Goal: Task Accomplishment & Management: Manage account settings

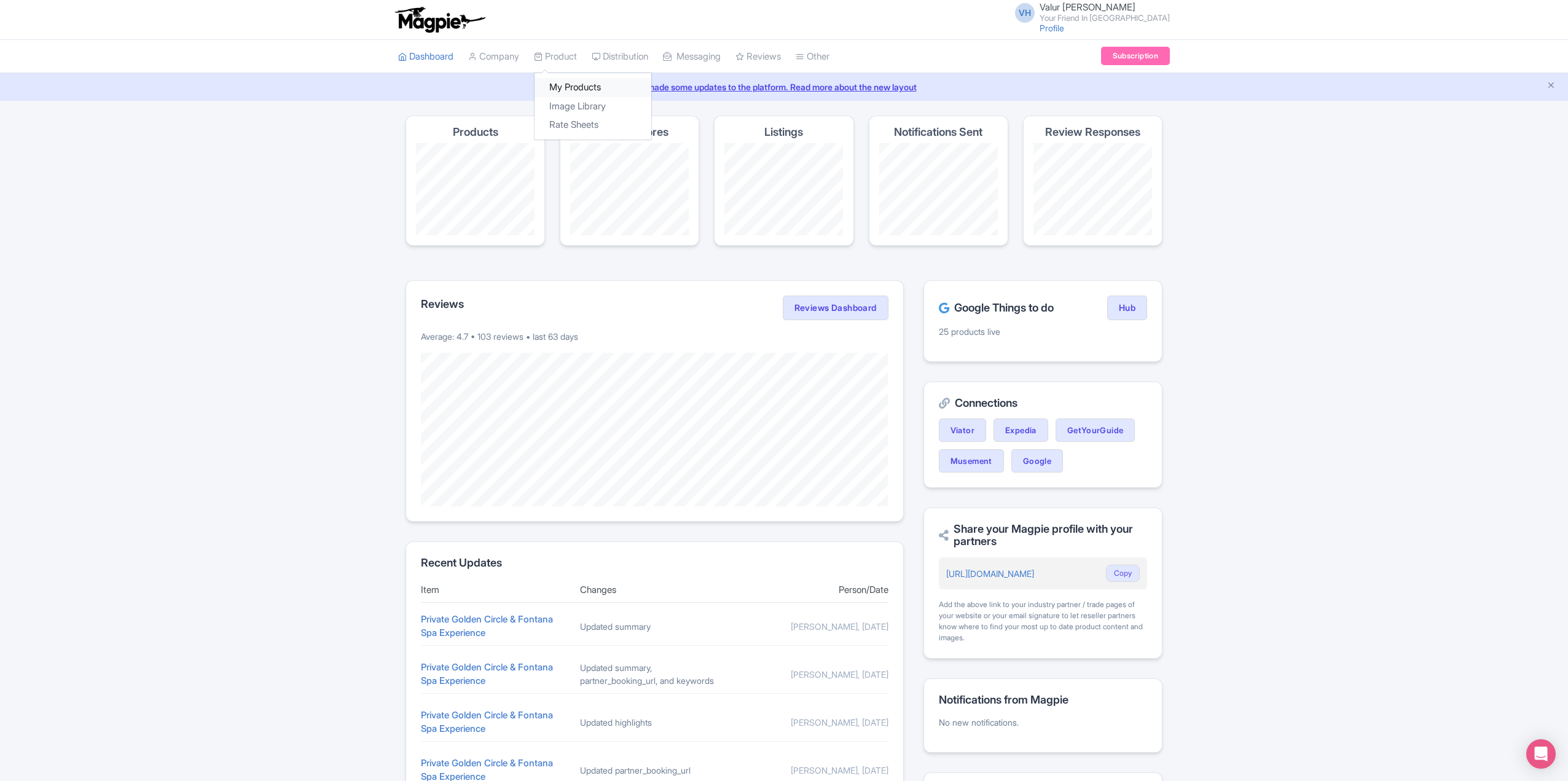
click at [568, 81] on link "My Products" at bounding box center [592, 87] width 117 height 19
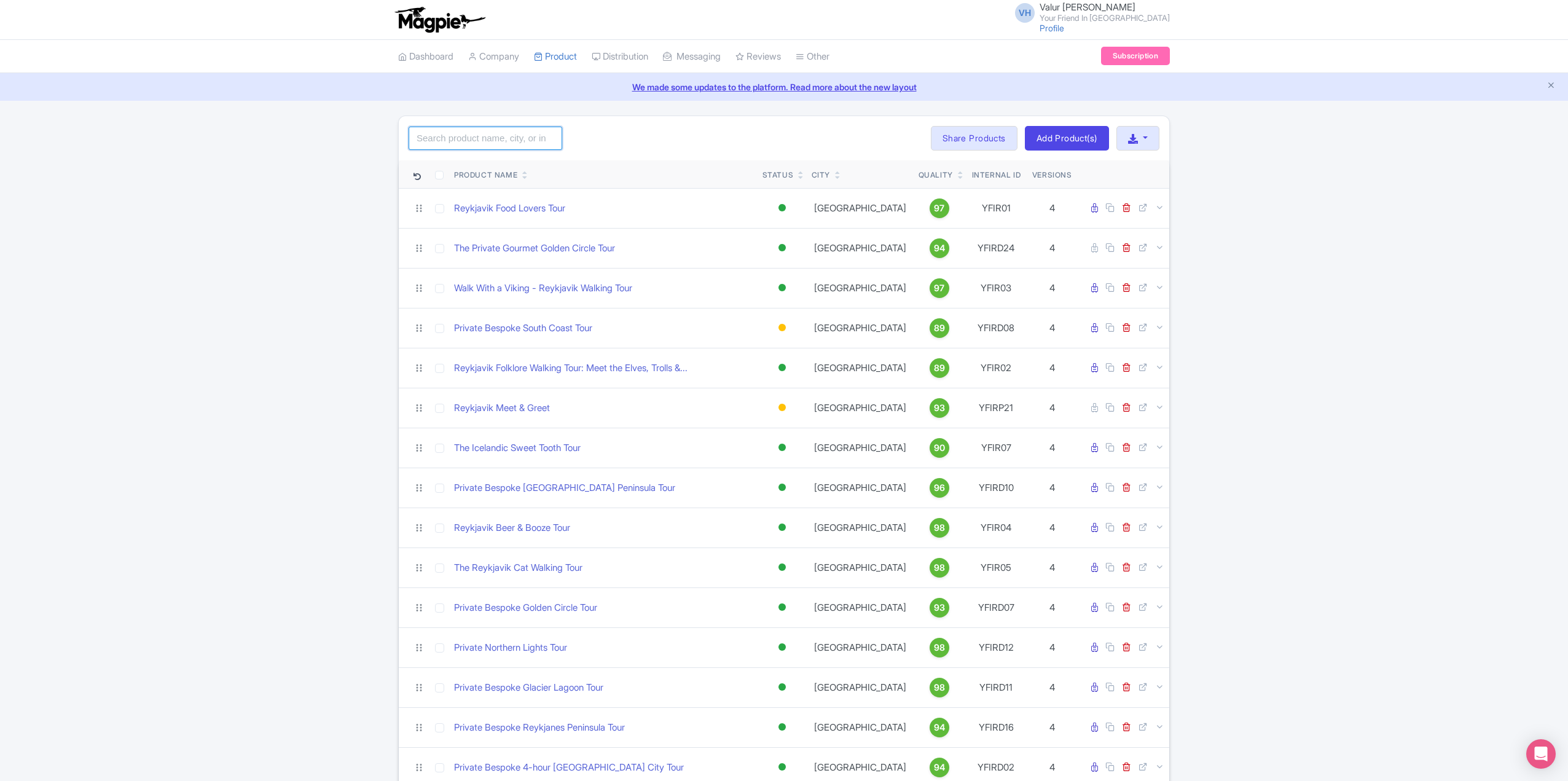
click at [465, 138] on input "search" at bounding box center [485, 138] width 153 height 23
click button "Search" at bounding box center [0, 0] width 0 height 0
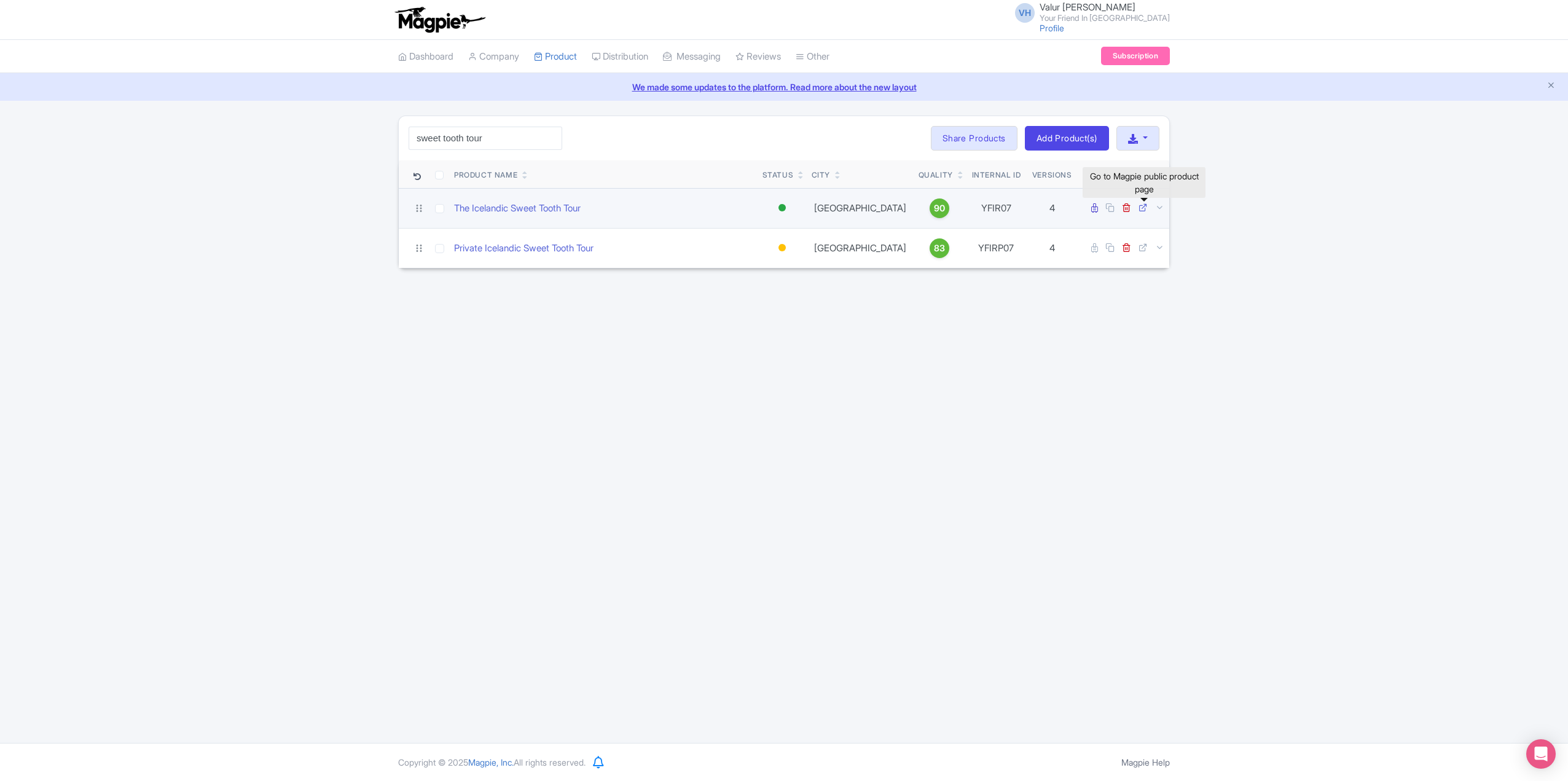
click at [1145, 211] on link at bounding box center [1144, 208] width 12 height 12
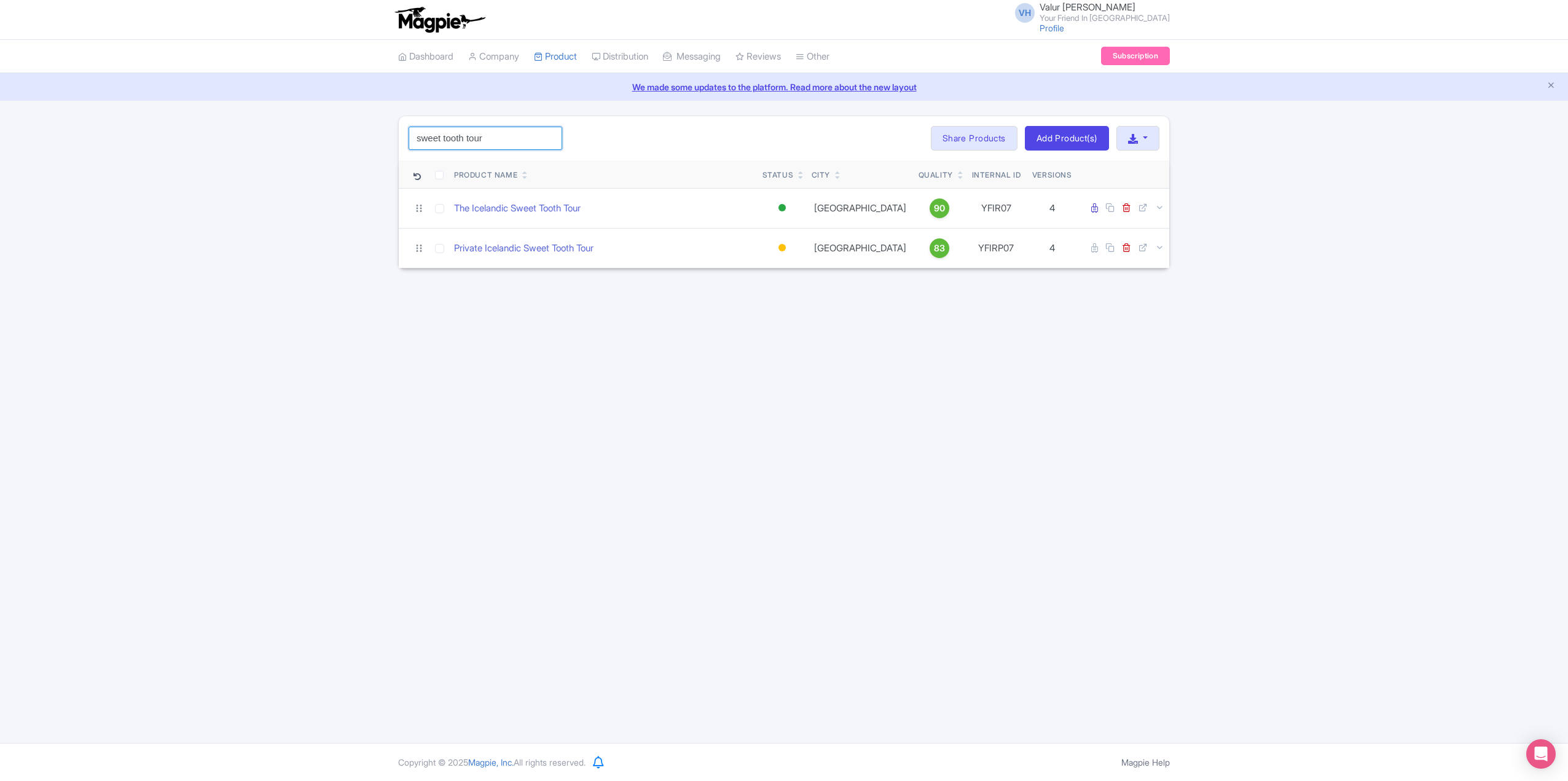
drag, startPoint x: 494, startPoint y: 134, endPoint x: 352, endPoint y: 120, distance: 142.7
click at [380, 124] on div "sweet tooth tour Search Bulk Actions Delete Add to Collection Share Products Ad…" at bounding box center [784, 192] width 1568 height 153
click button "Search" at bounding box center [0, 0] width 0 height 0
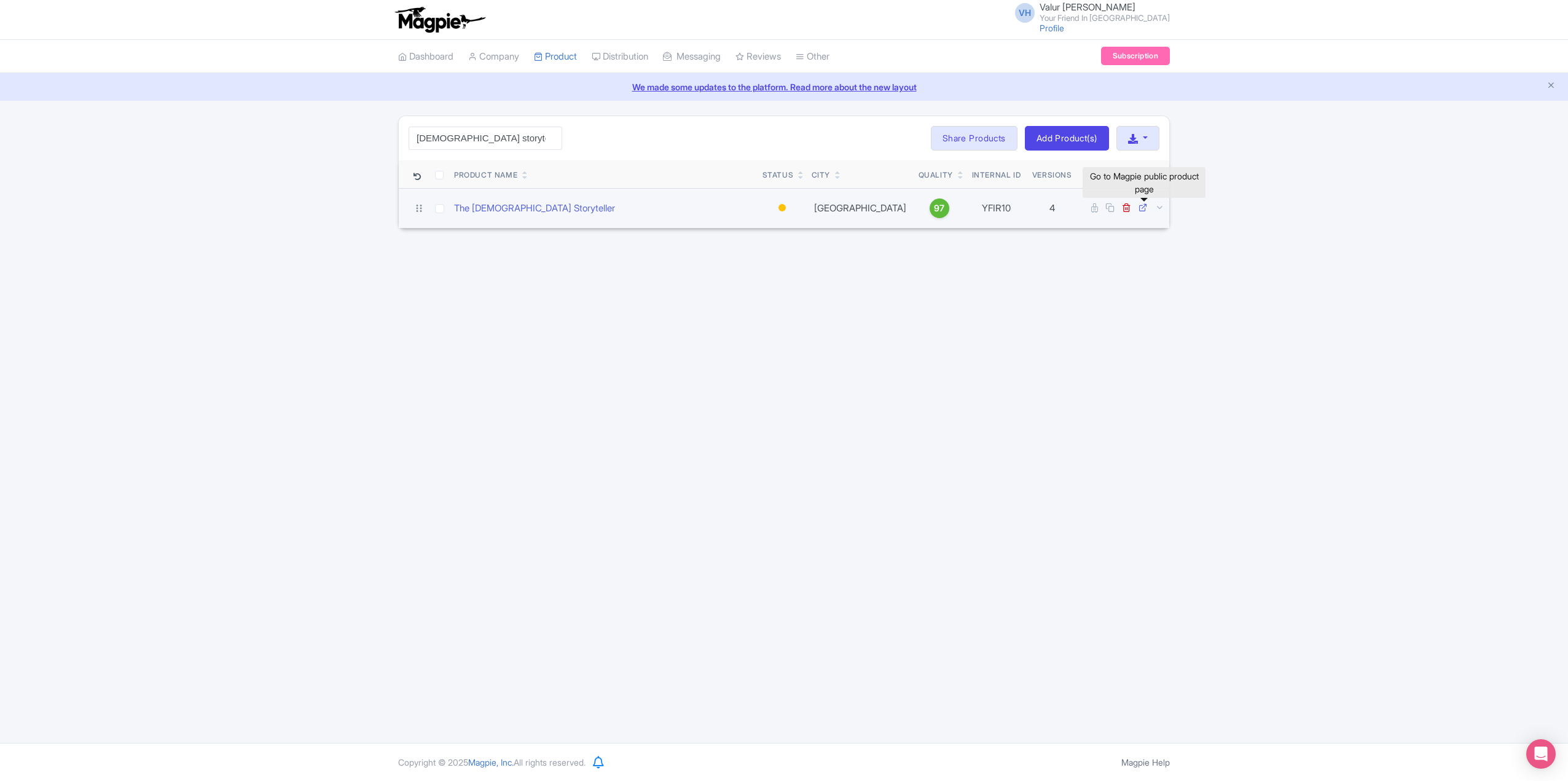
click at [1144, 209] on icon at bounding box center [1143, 207] width 9 height 9
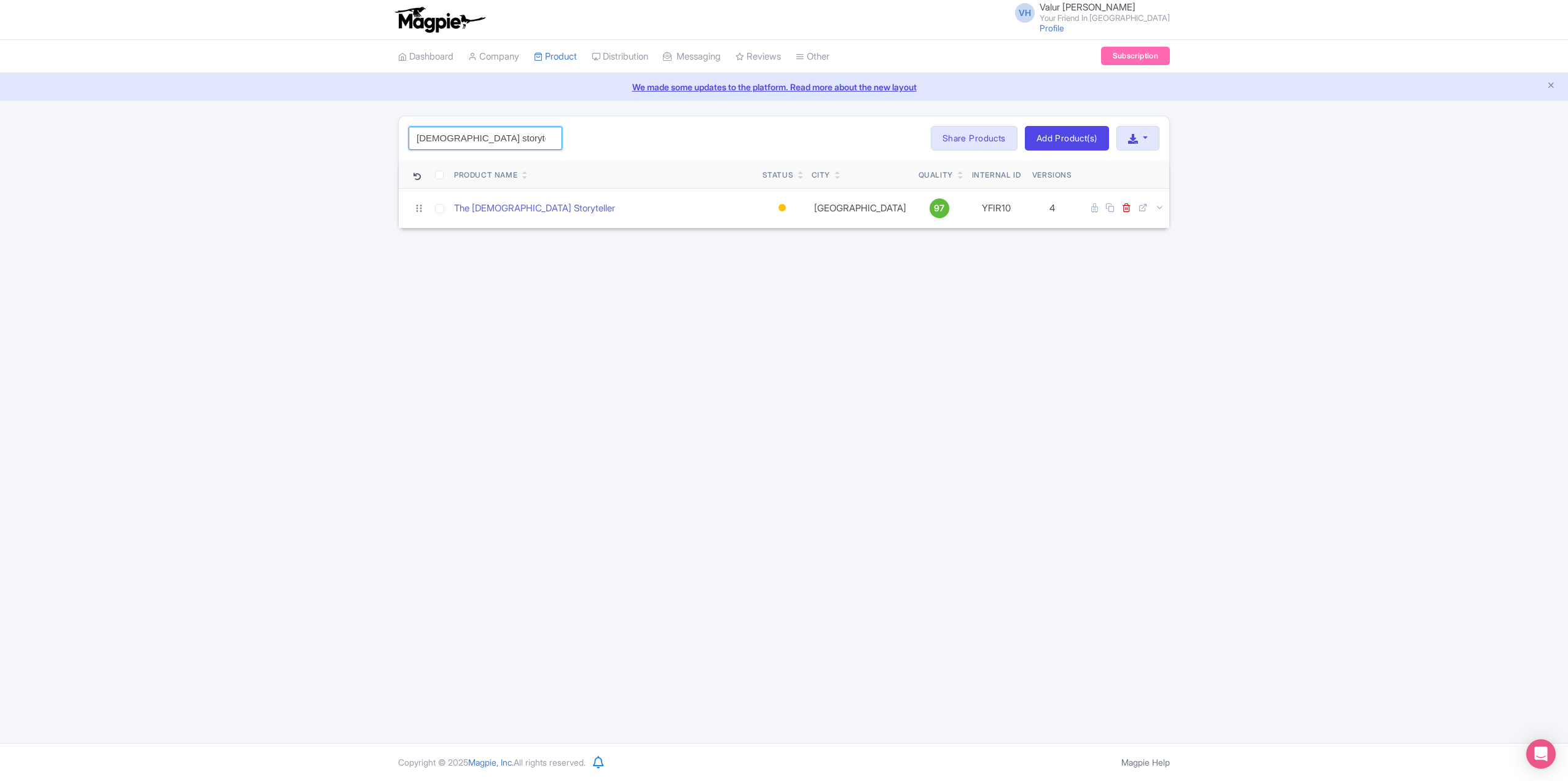
drag, startPoint x: 514, startPoint y: 139, endPoint x: 206, endPoint y: 114, distance: 309.0
click at [284, 123] on div "icelandic storyteller Search Bulk Actions Delete Add to Collection Share Produc…" at bounding box center [784, 172] width 1568 height 113
click button "Search" at bounding box center [0, 0] width 0 height 0
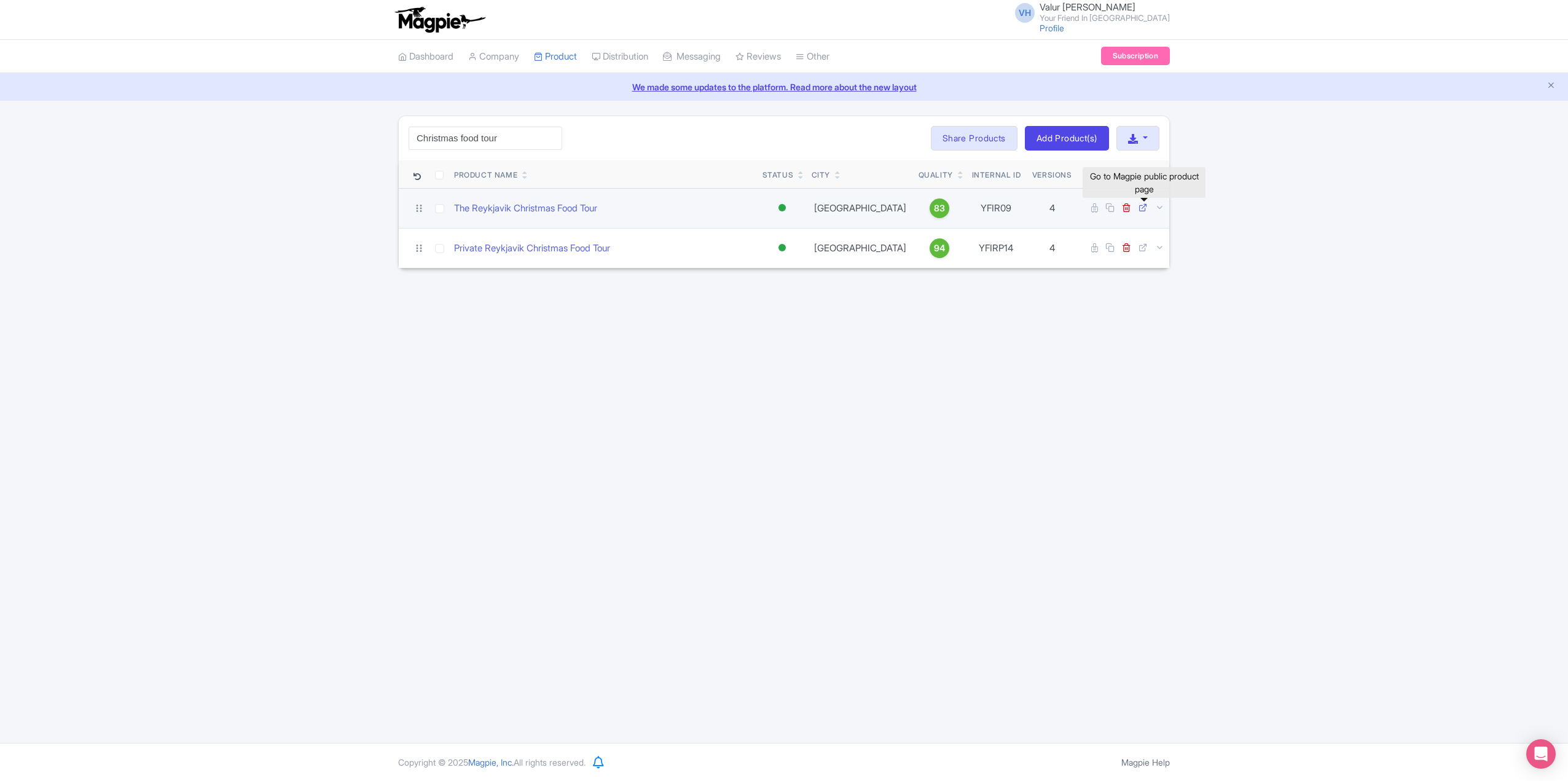
click at [1142, 209] on icon at bounding box center [1143, 207] width 9 height 9
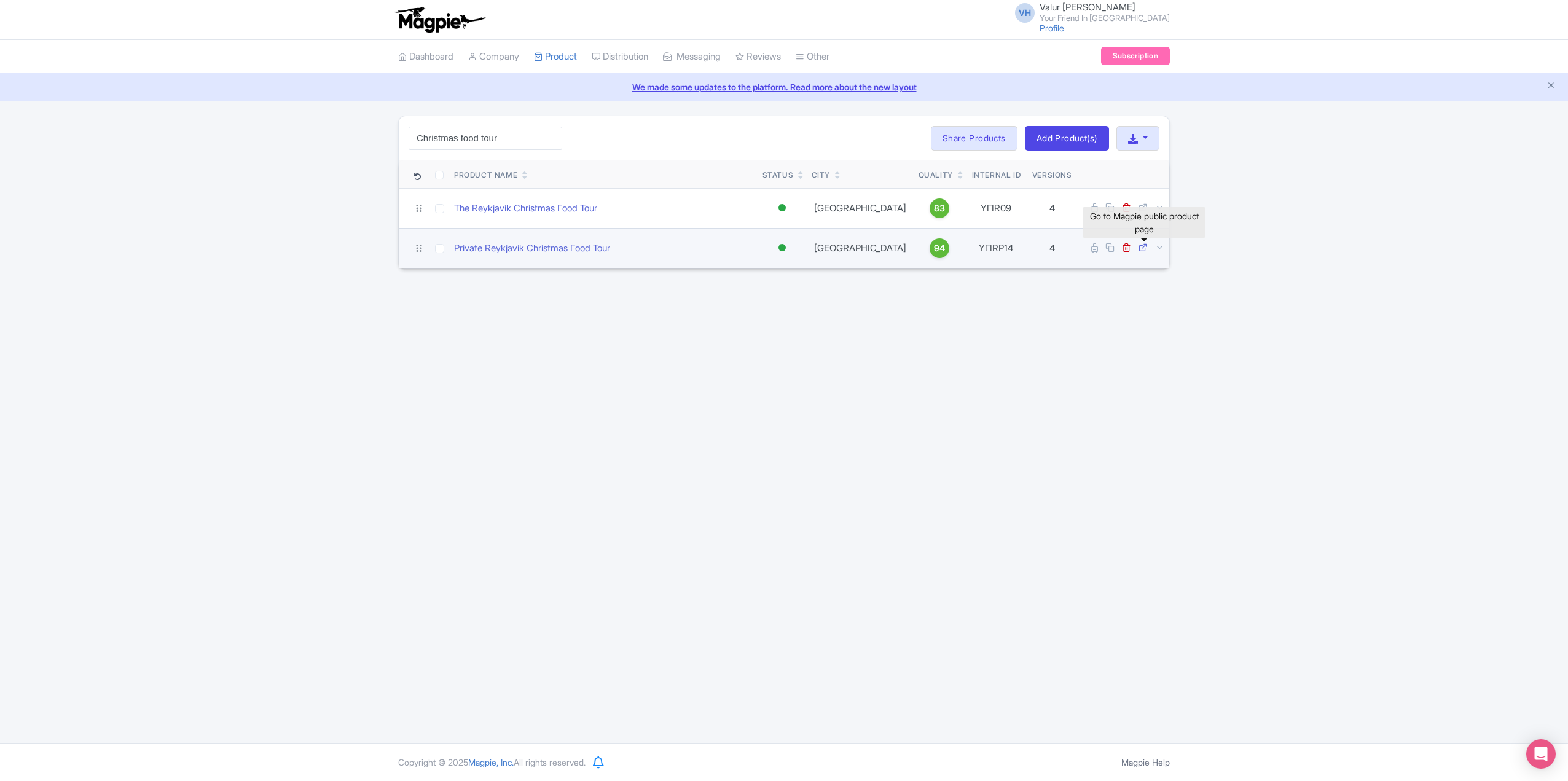
click at [1139, 246] on icon at bounding box center [1143, 247] width 9 height 9
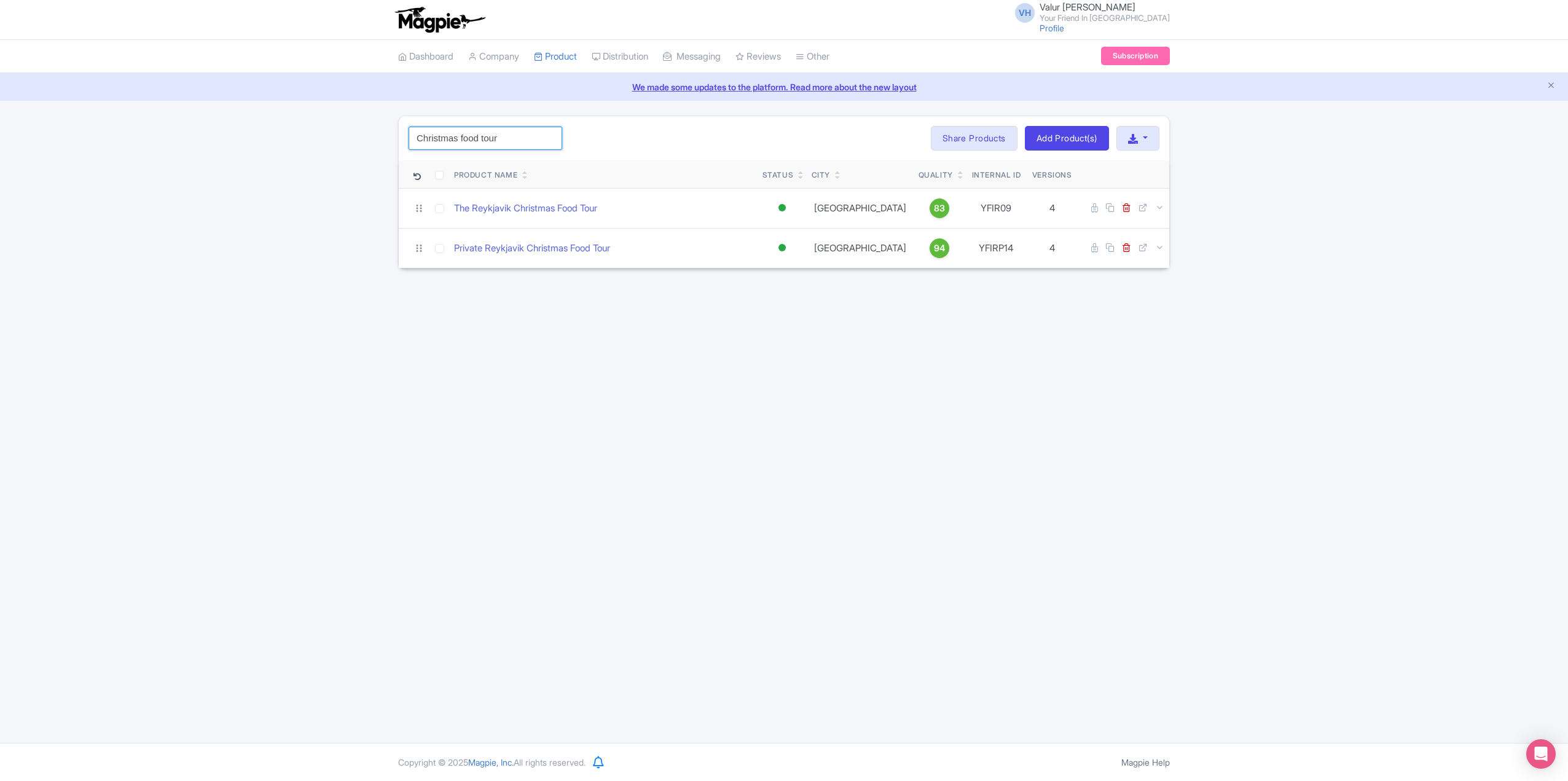
click at [526, 142] on input "Christmas food tour" at bounding box center [485, 138] width 153 height 23
drag, startPoint x: 525, startPoint y: 141, endPoint x: 218, endPoint y: 125, distance: 307.4
click at [306, 144] on div "Christmas food tour Search Bulk Actions Delete Add to Collection Share Products…" at bounding box center [784, 192] width 1568 height 153
click button "Search" at bounding box center [0, 0] width 0 height 0
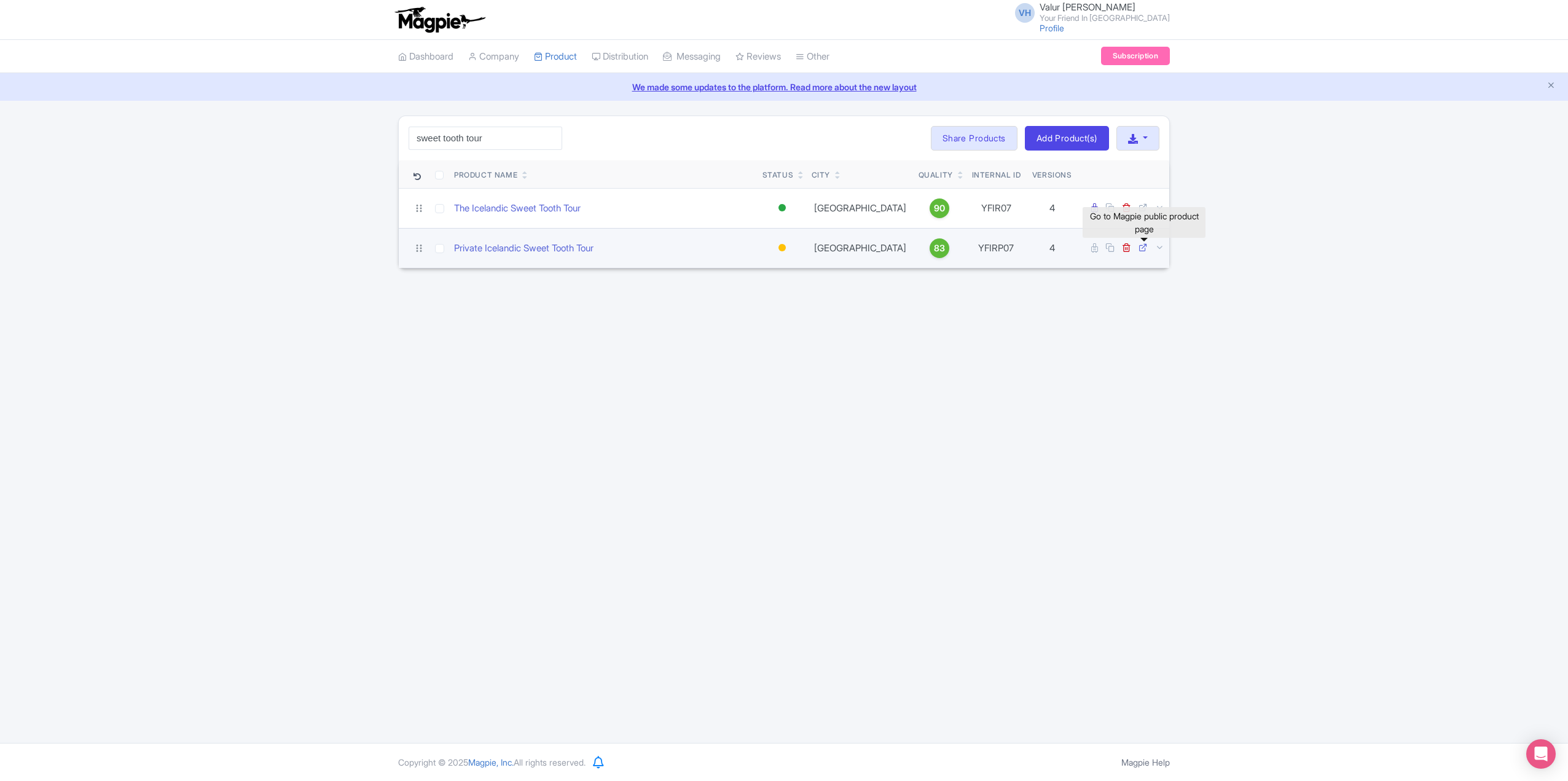
click at [1144, 251] on icon at bounding box center [1143, 247] width 9 height 9
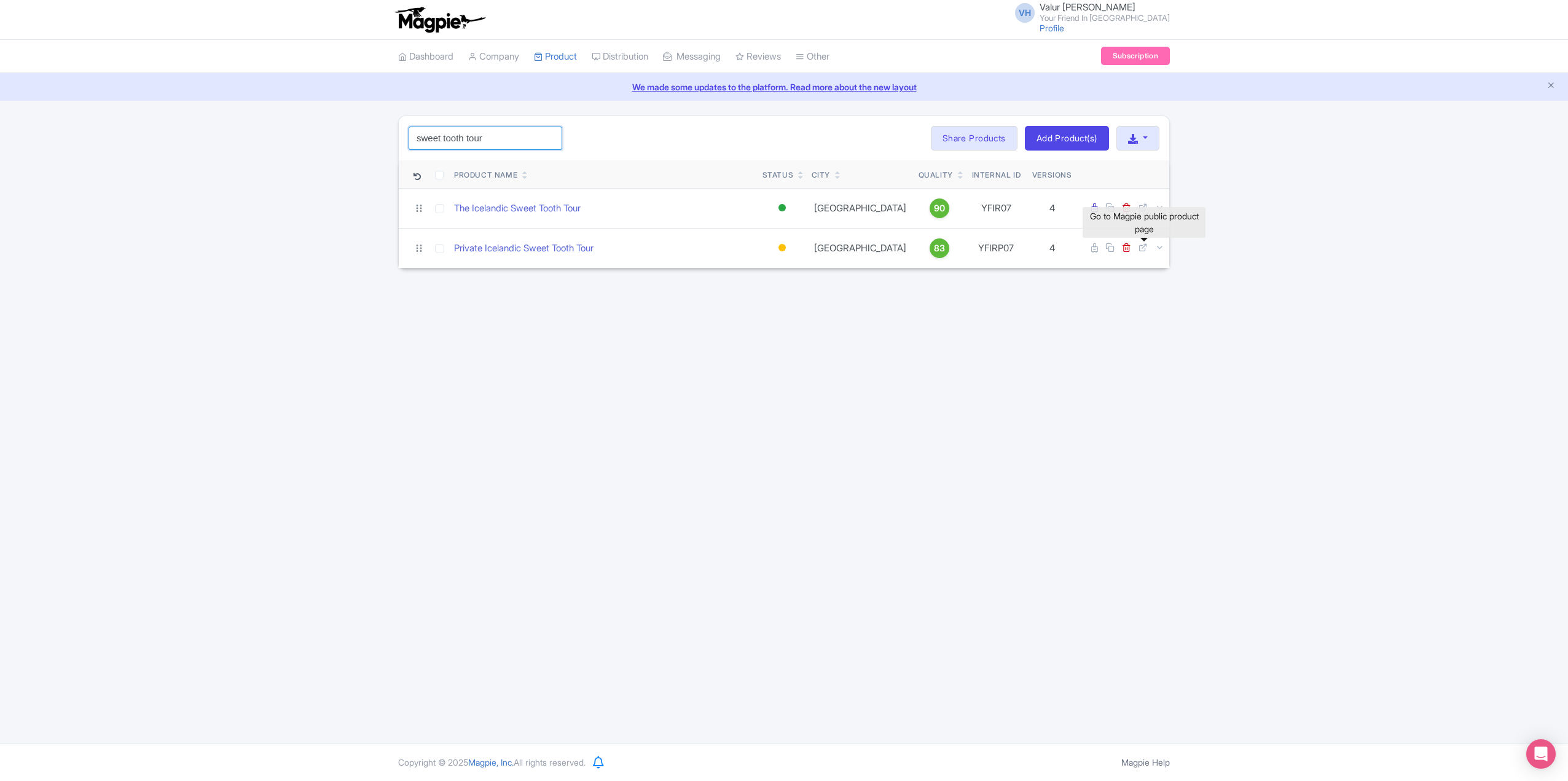
drag, startPoint x: 497, startPoint y: 142, endPoint x: 403, endPoint y: 124, distance: 95.7
click at [408, 128] on div "sweet tooth tour Search Bulk Actions Delete Add to Collection Share Products Ad…" at bounding box center [784, 138] width 771 height 45
click button "Search" at bounding box center [0, 0] width 0 height 0
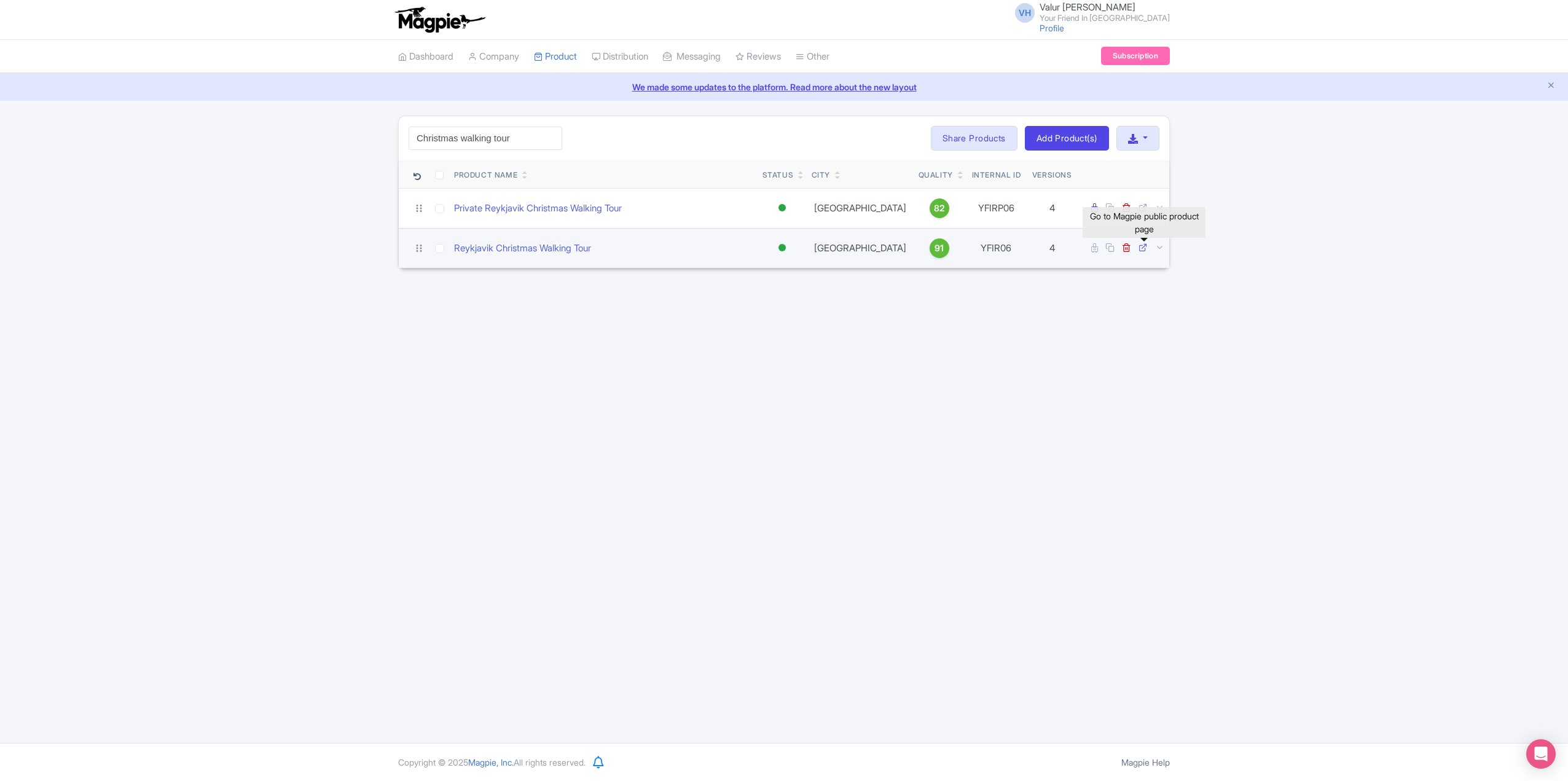
click at [1144, 244] on icon at bounding box center [1143, 247] width 9 height 9
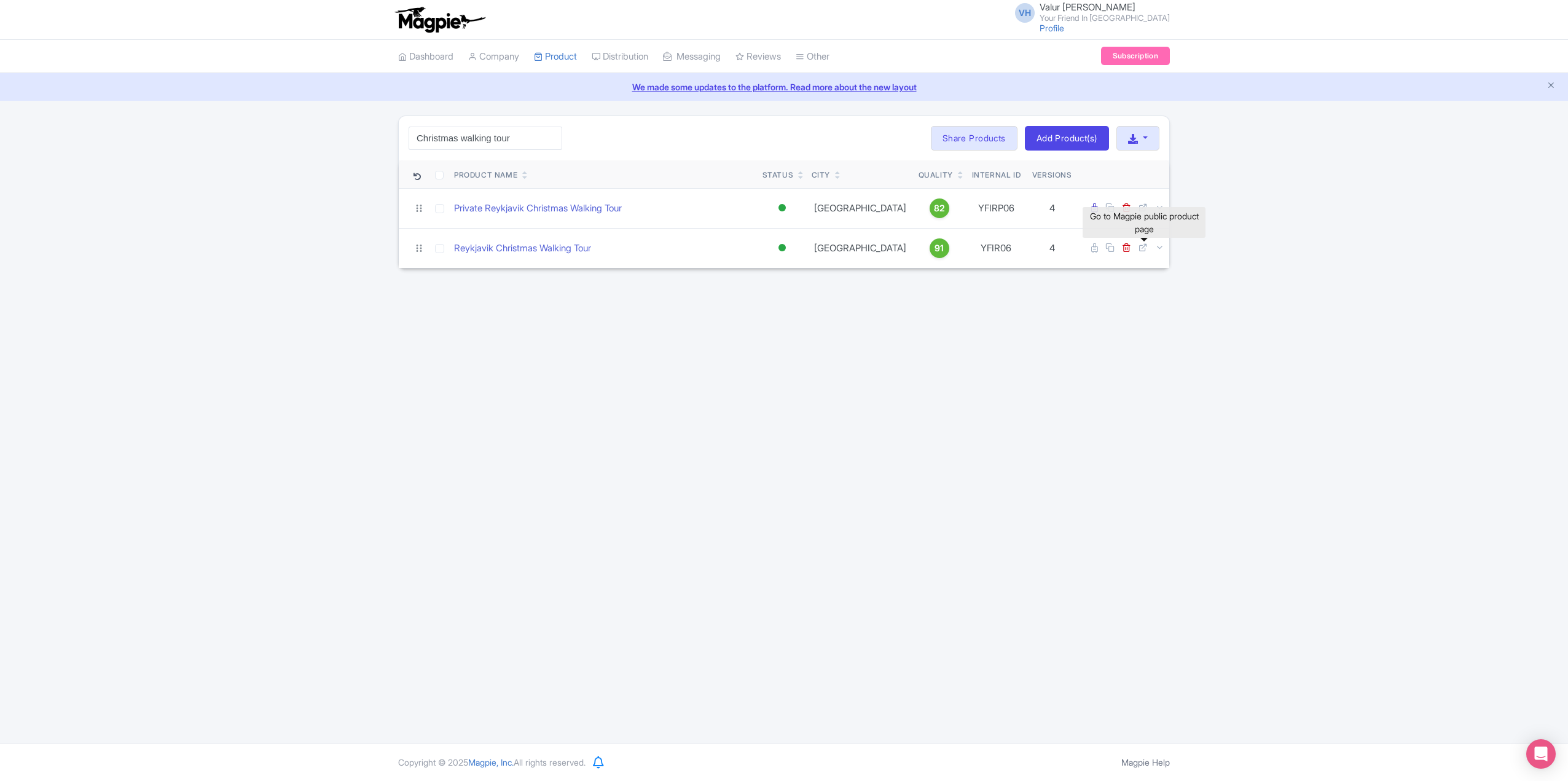
click at [1143, 203] on div "Go to Magpie public product page" at bounding box center [1144, 222] width 123 height 39
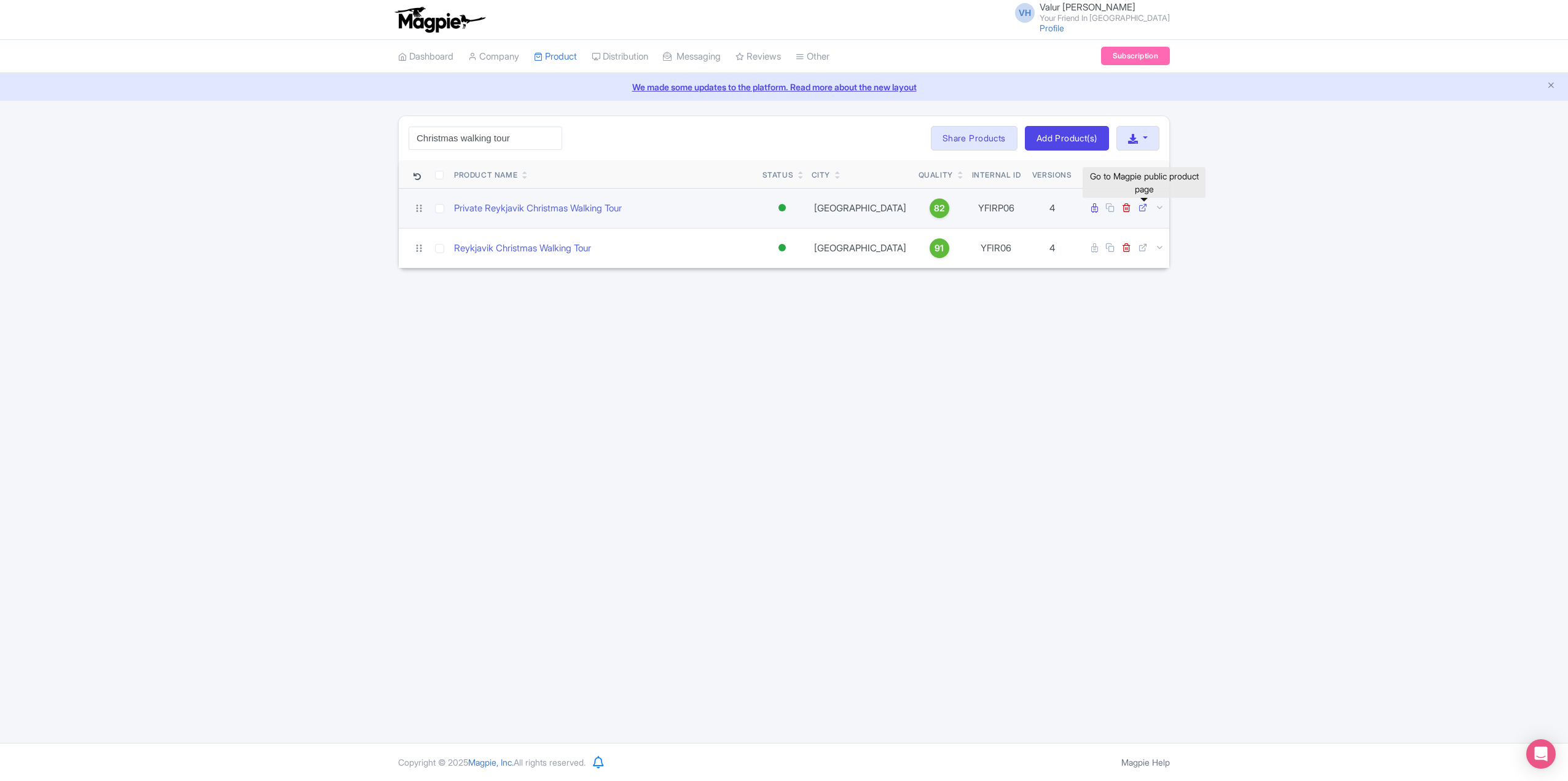
click at [1139, 207] on icon at bounding box center [1143, 207] width 9 height 9
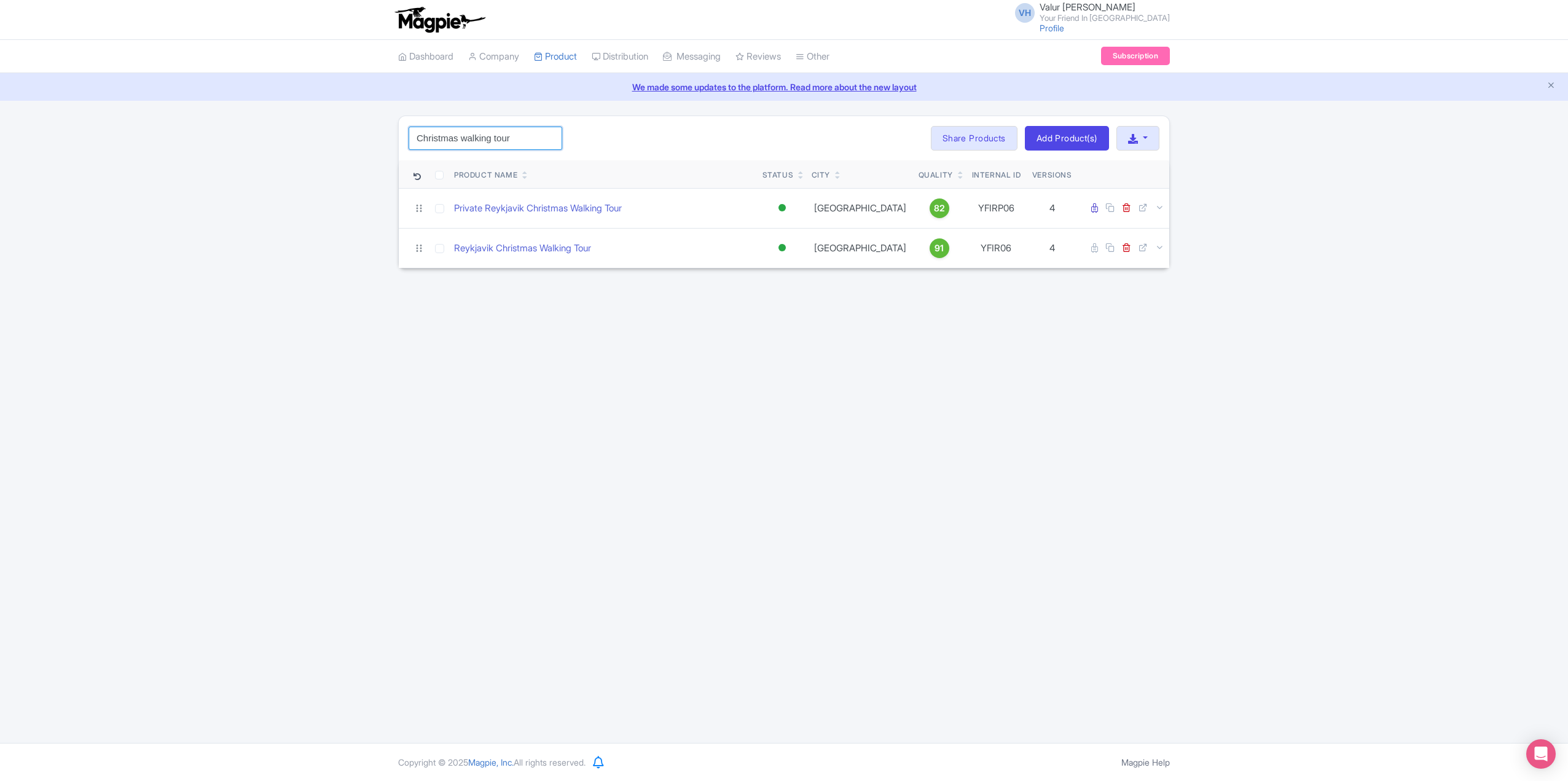
drag, startPoint x: 518, startPoint y: 140, endPoint x: 267, endPoint y: 117, distance: 252.1
click at [290, 125] on div "Christmas walking tour Search Bulk Actions Delete Add to Collection Share Produ…" at bounding box center [784, 192] width 1568 height 153
click button "Search" at bounding box center [0, 0] width 0 height 0
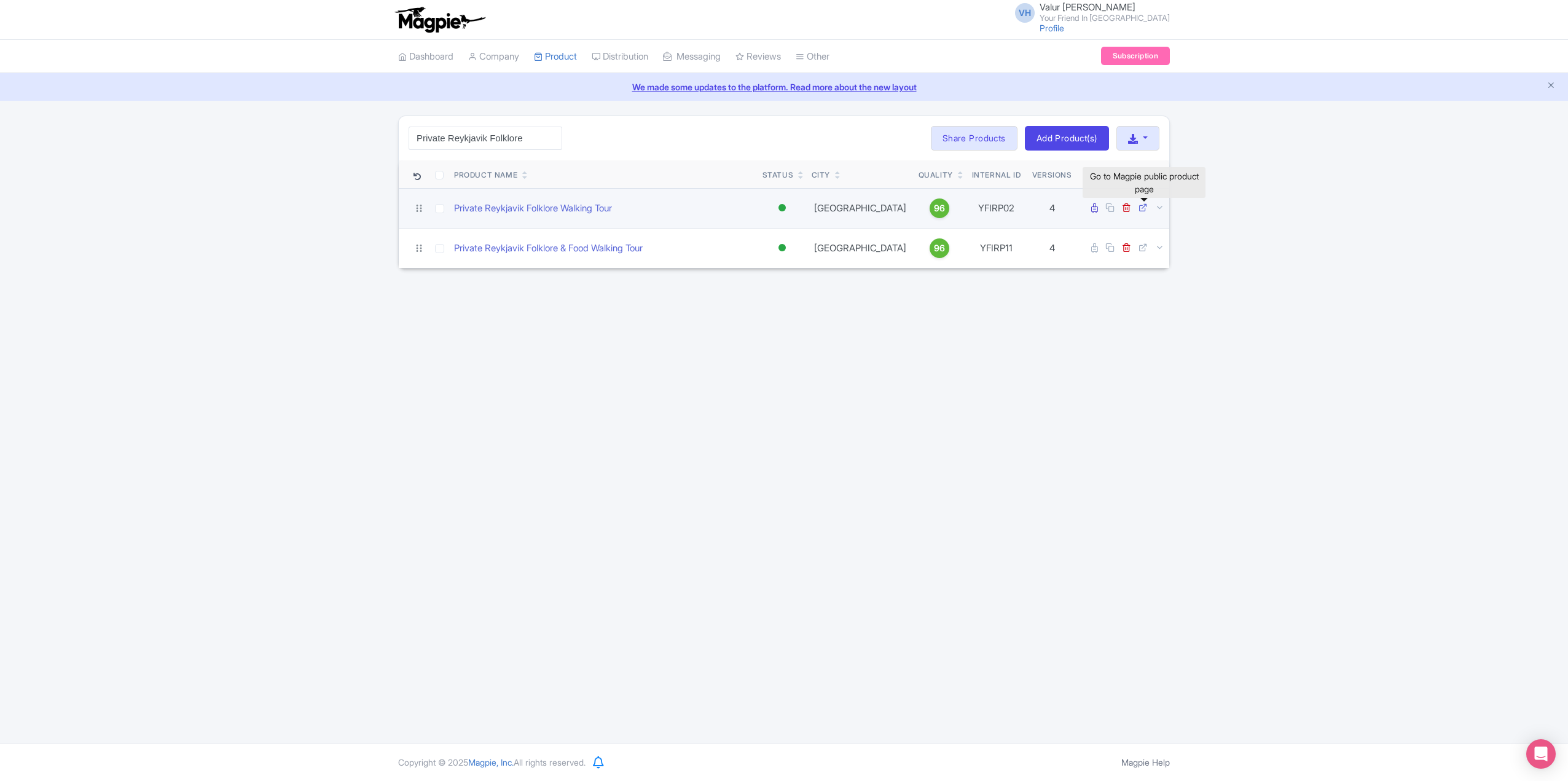
click at [1144, 209] on icon at bounding box center [1143, 207] width 9 height 9
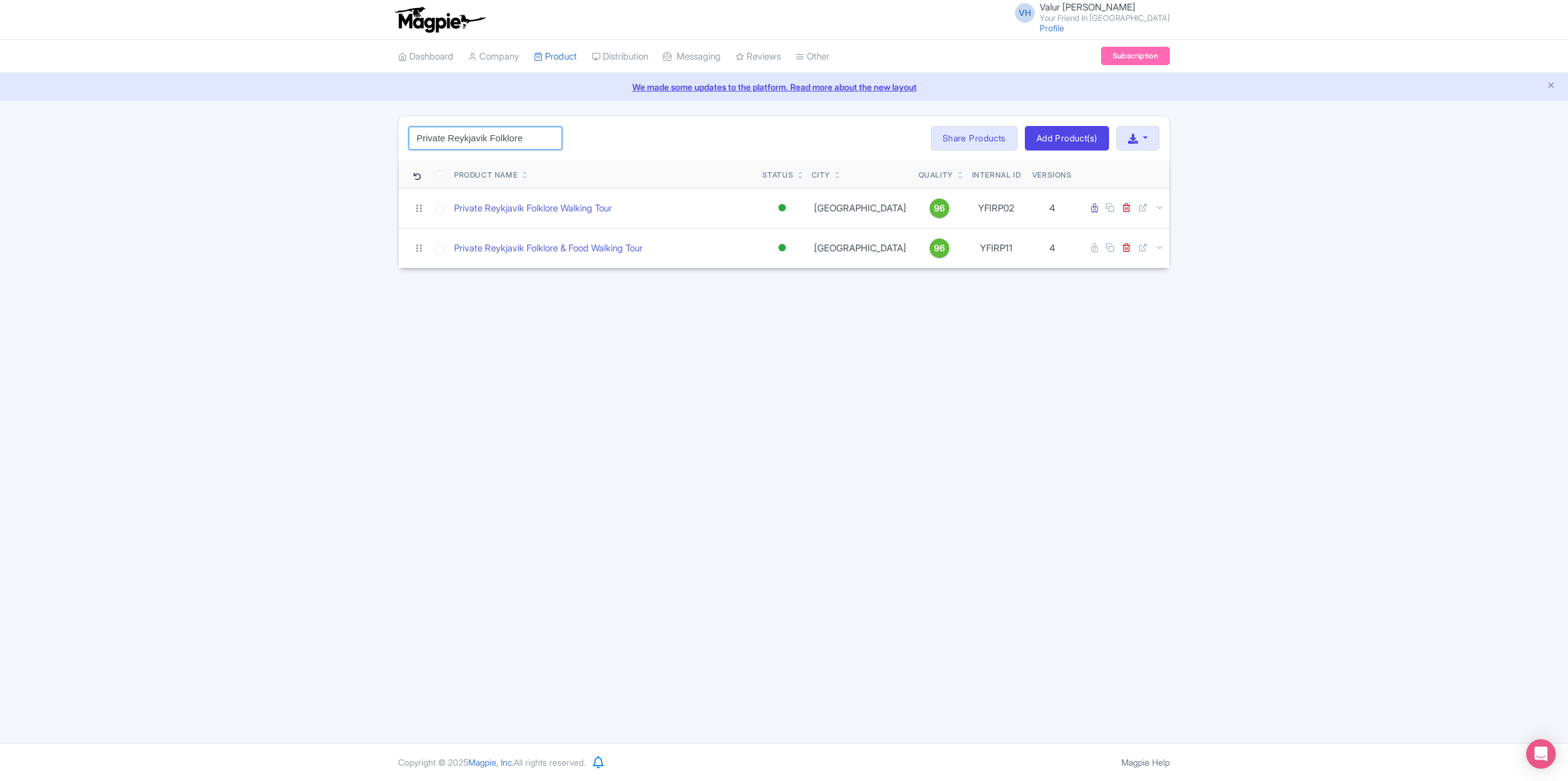
drag, startPoint x: 532, startPoint y: 138, endPoint x: 278, endPoint y: 133, distance: 254.0
click at [291, 136] on div "Private Reykjavik Folklore Search Bulk Actions Delete Add to Collection Share P…" at bounding box center [784, 192] width 1568 height 153
type input "Private Food"
click button "Search" at bounding box center [0, 0] width 0 height 0
